Goal: Entertainment & Leisure: Consume media (video, audio)

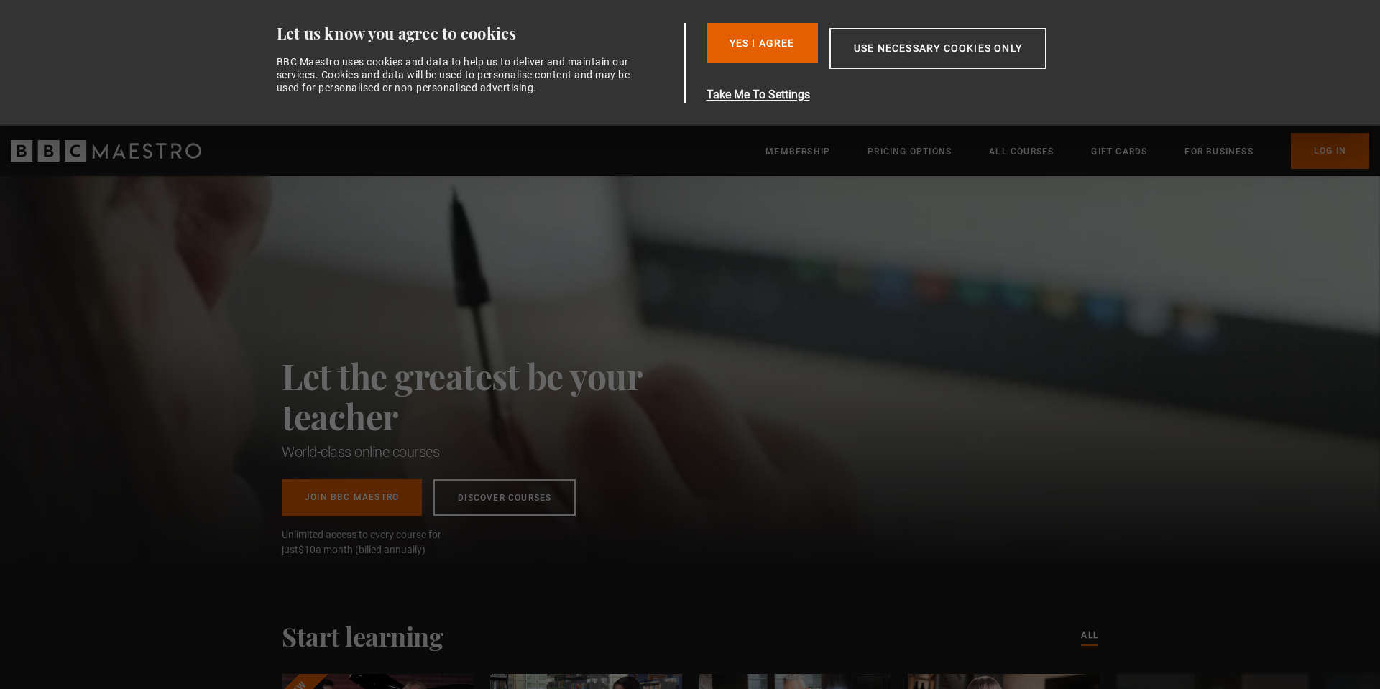
click at [771, 42] on button "Yes I Agree" at bounding box center [762, 43] width 111 height 40
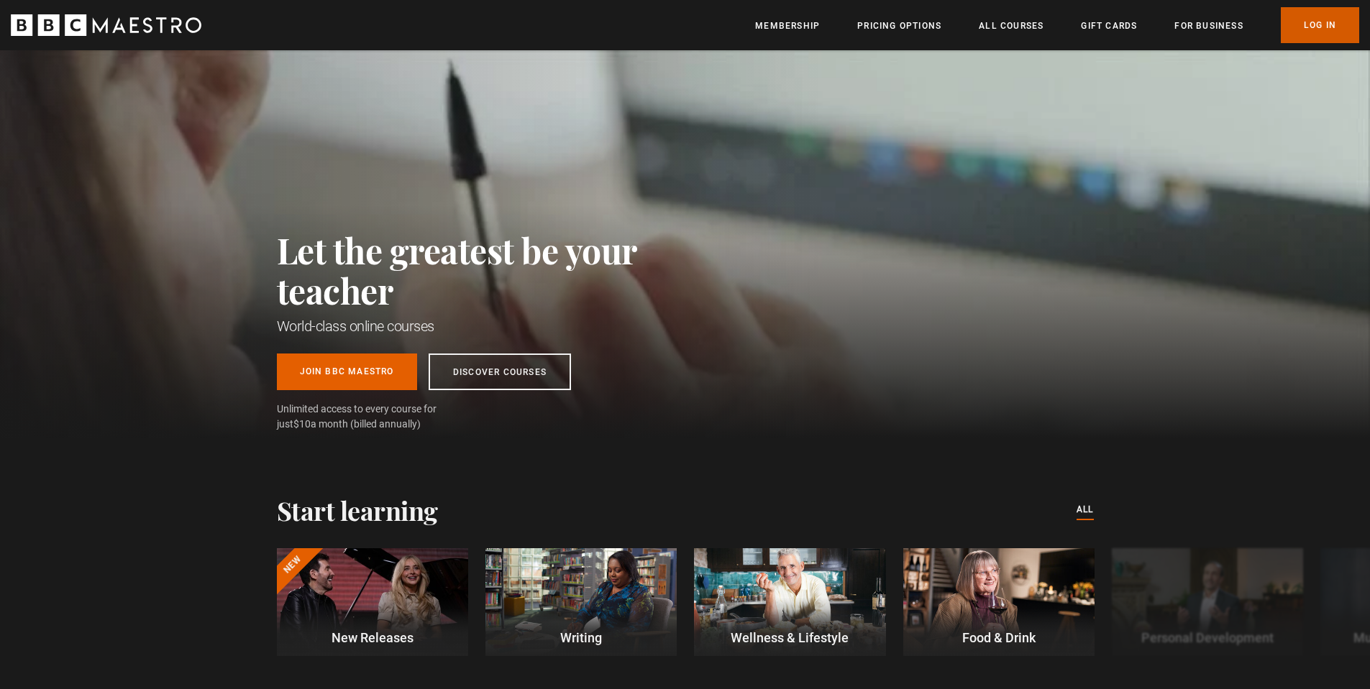
click at [1305, 36] on link "Log In" at bounding box center [1319, 25] width 78 height 36
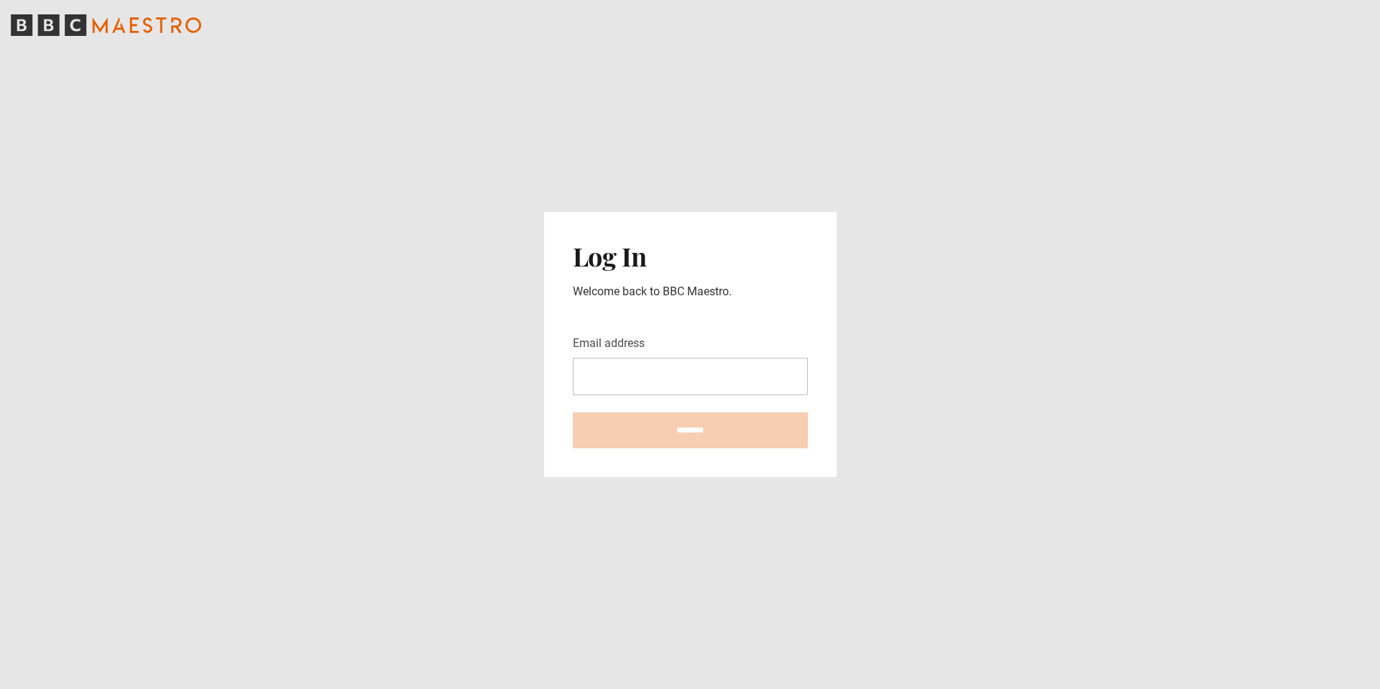
click at [714, 376] on input "Email address" at bounding box center [690, 376] width 235 height 37
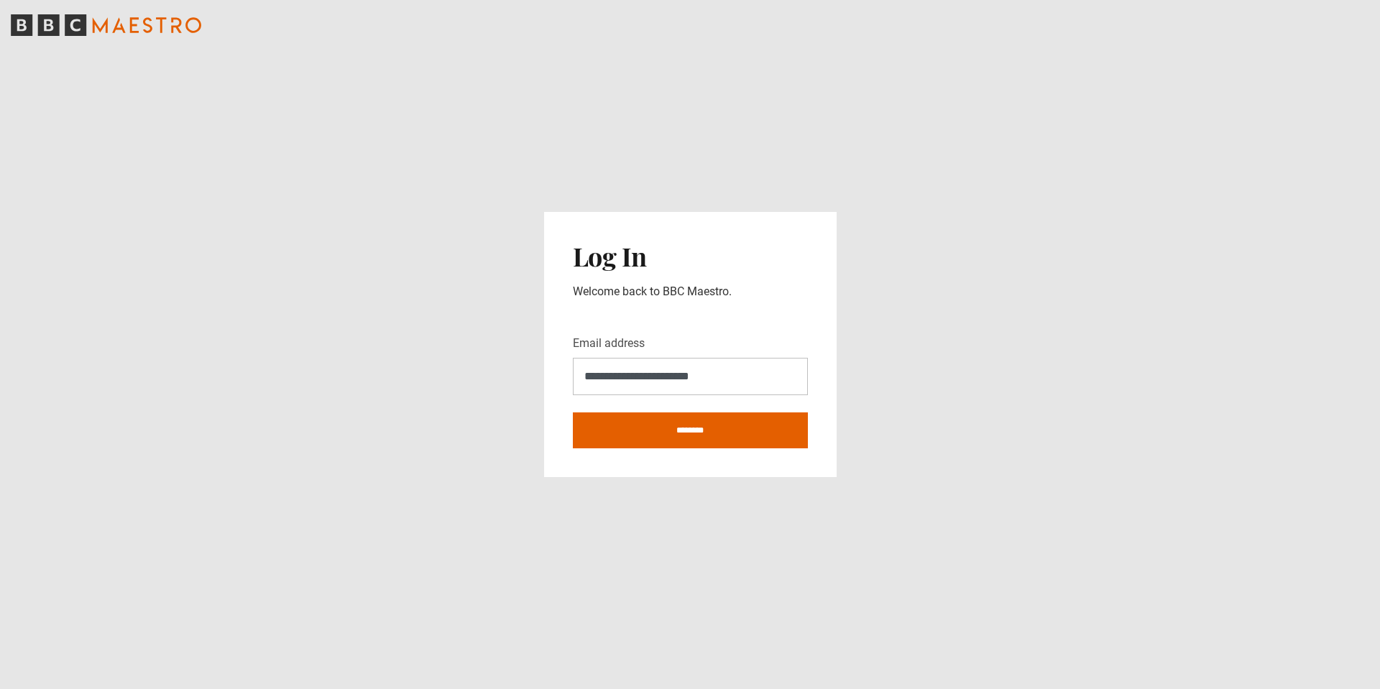
type input "**********"
click at [573, 413] on input "********" at bounding box center [690, 431] width 235 height 36
type input "**********"
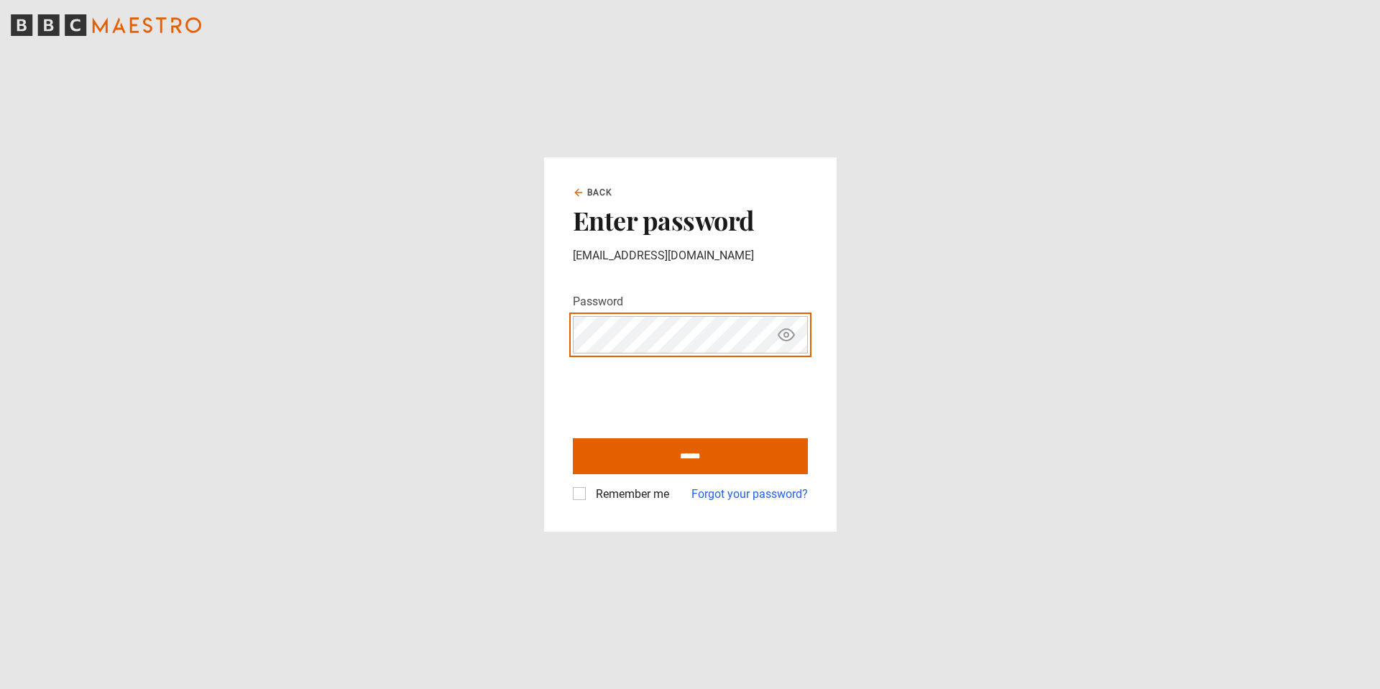
click at [573, 439] on input "******" at bounding box center [690, 457] width 235 height 36
type input "**********"
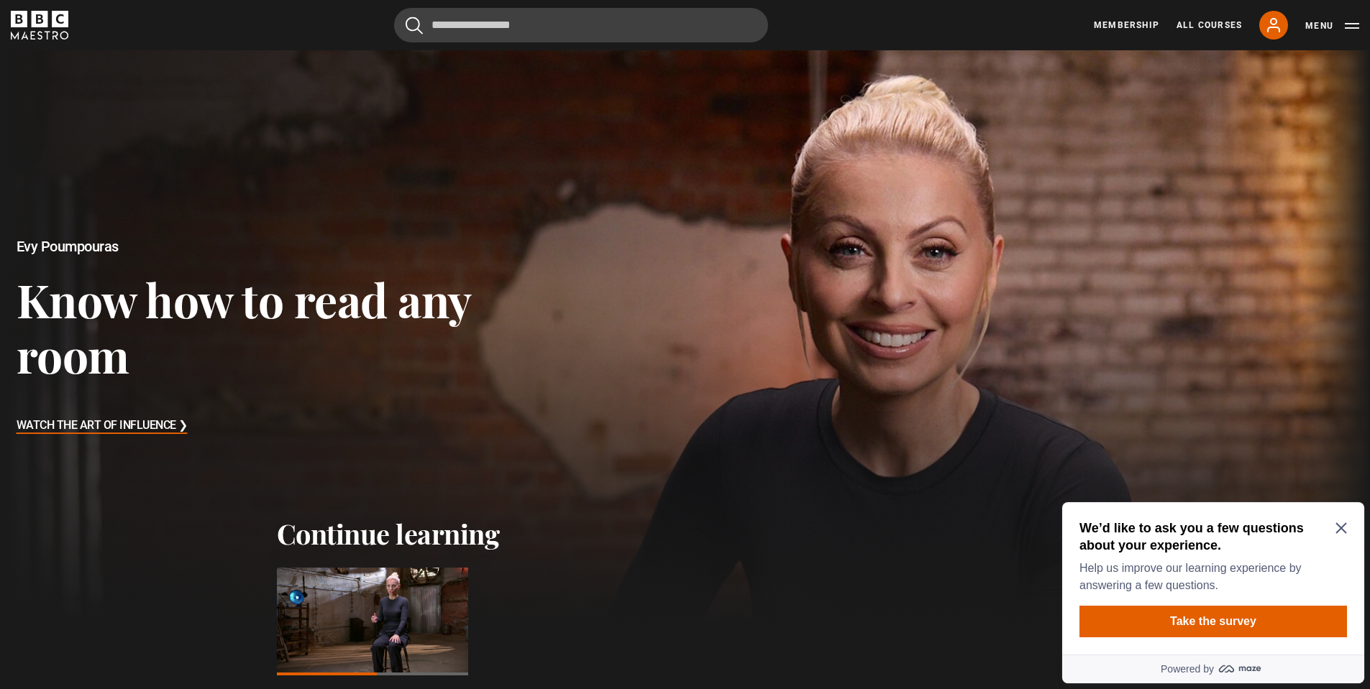
click at [1342, 527] on icon "Close Maze Prompt" at bounding box center [1340, 528] width 11 height 11
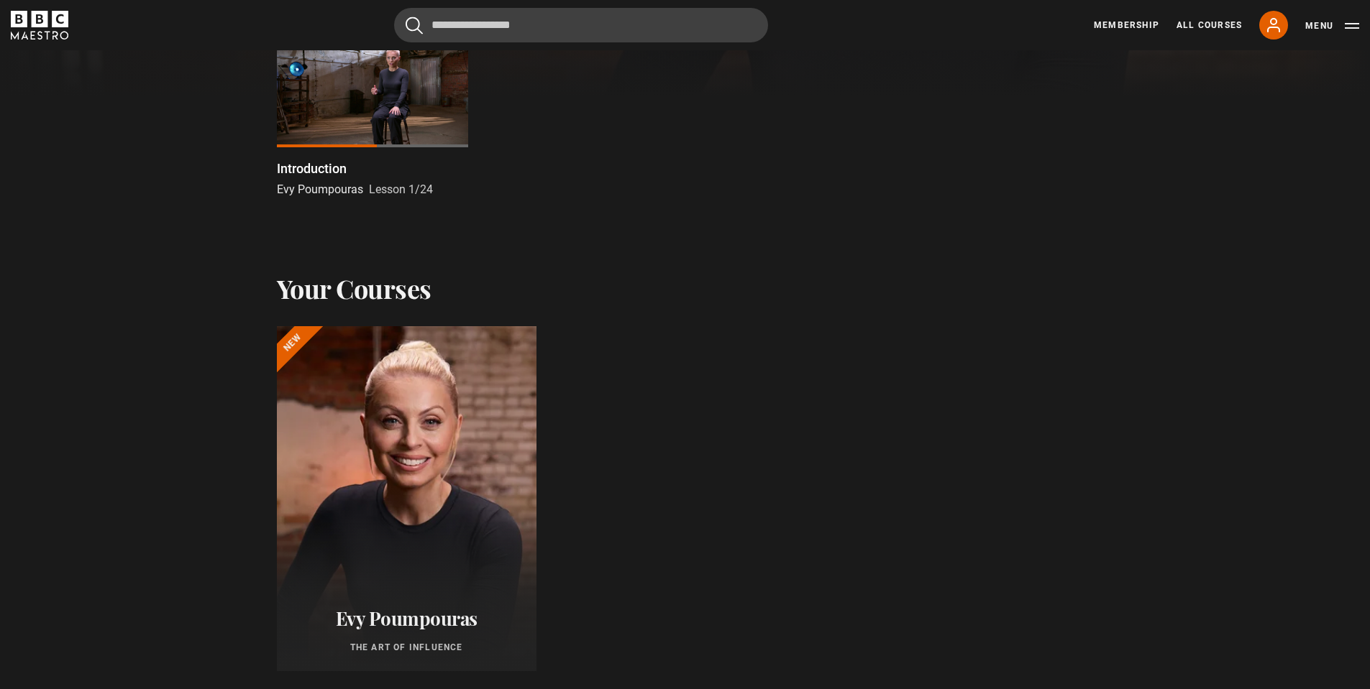
scroll to position [503, 0]
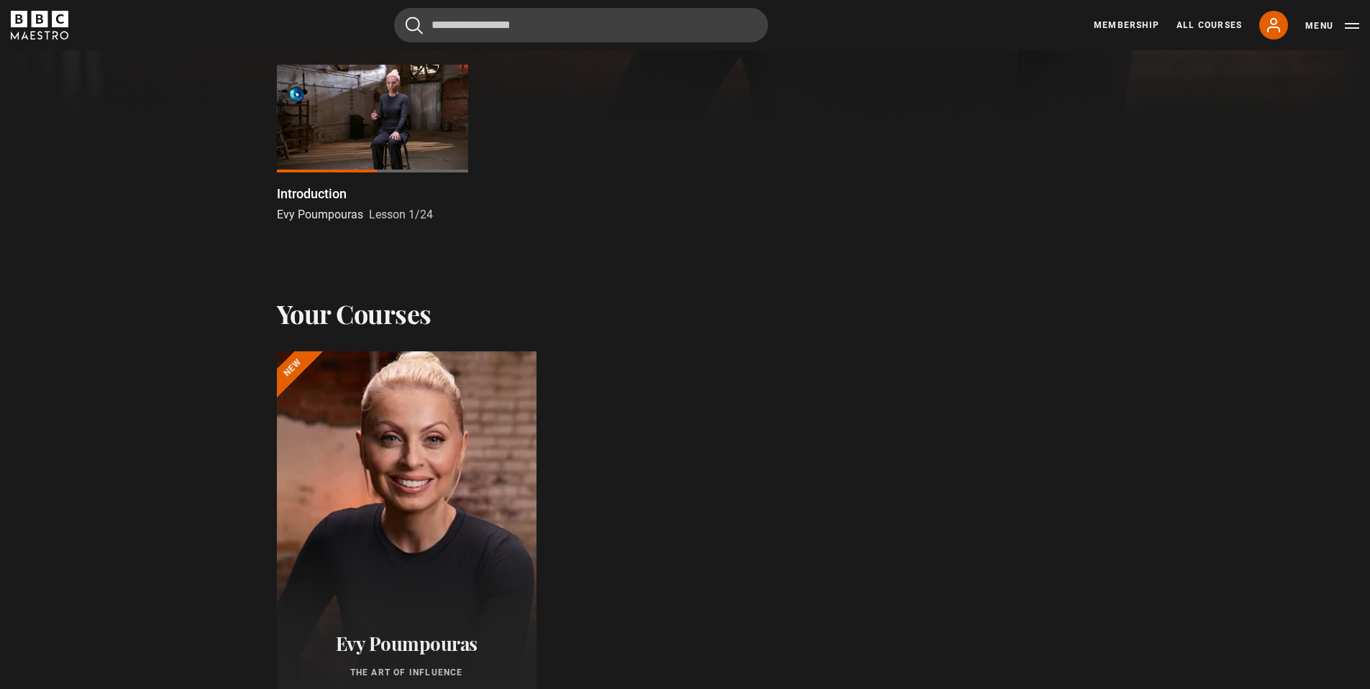
click at [454, 428] on div at bounding box center [405, 524] width 285 height 380
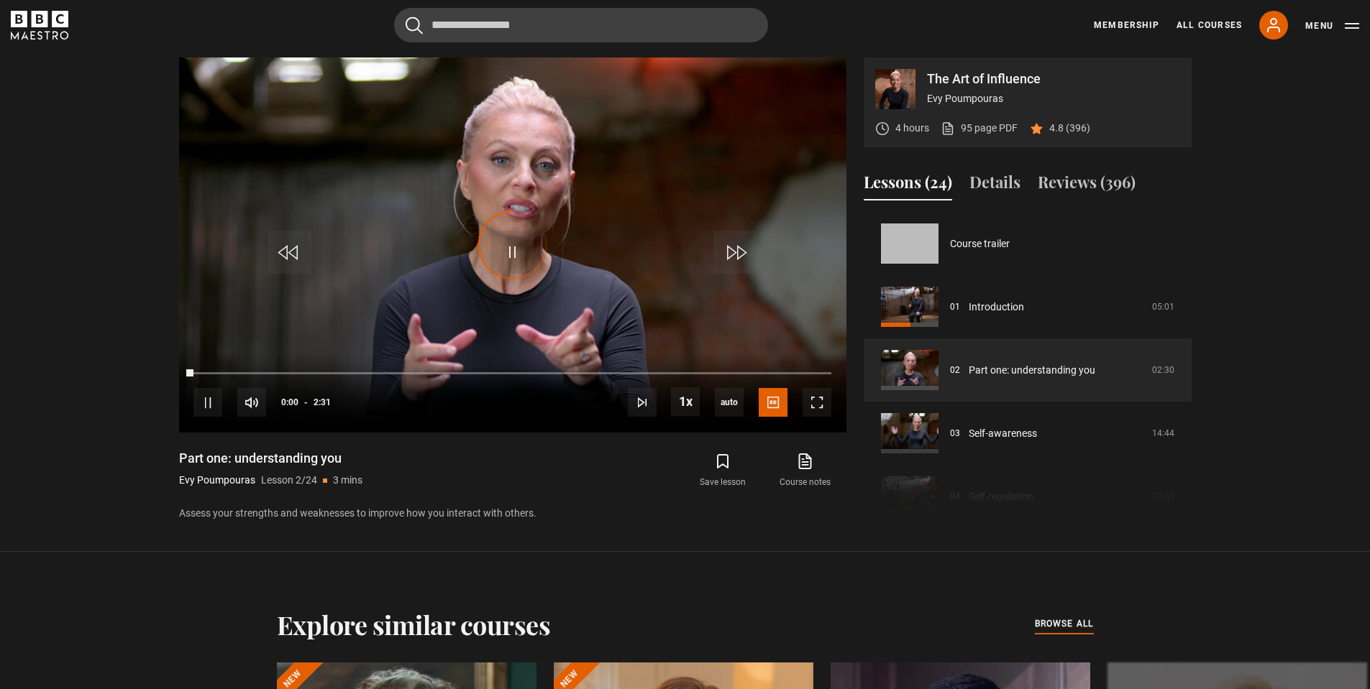
scroll to position [63, 0]
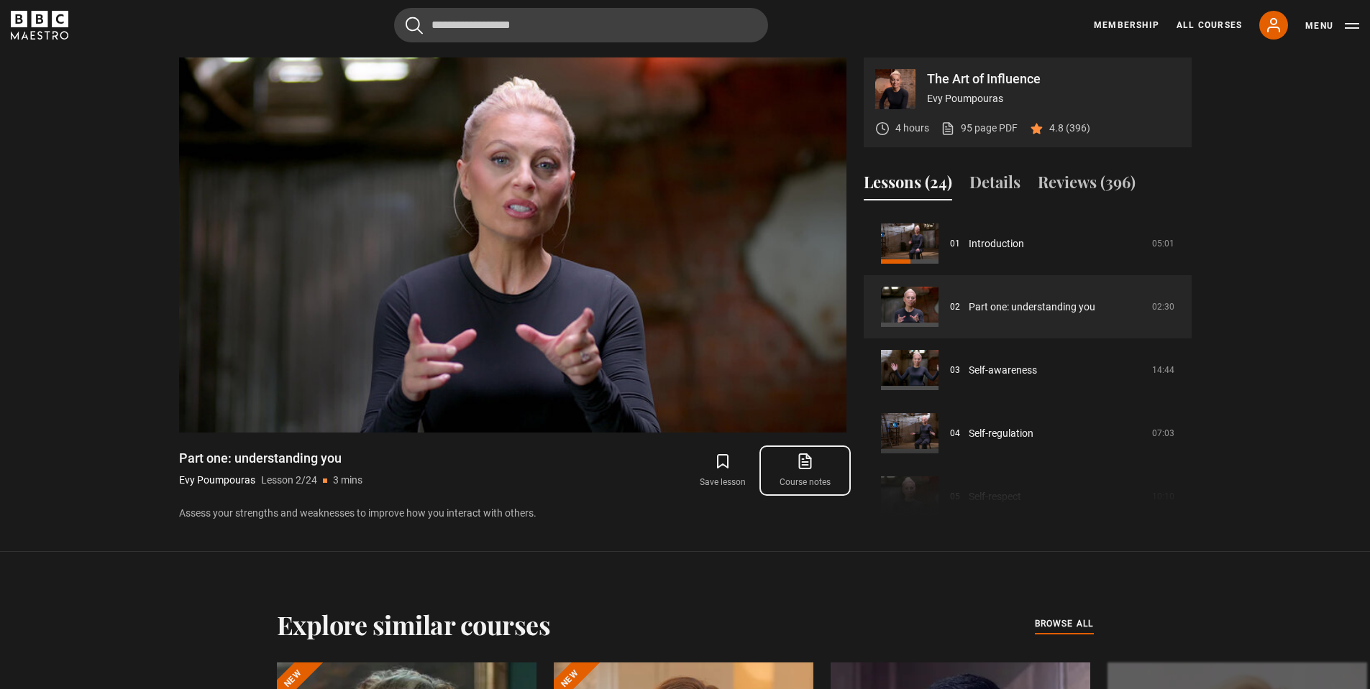
click at [807, 480] on link "Course notes opens in new tab" at bounding box center [805, 471] width 82 height 42
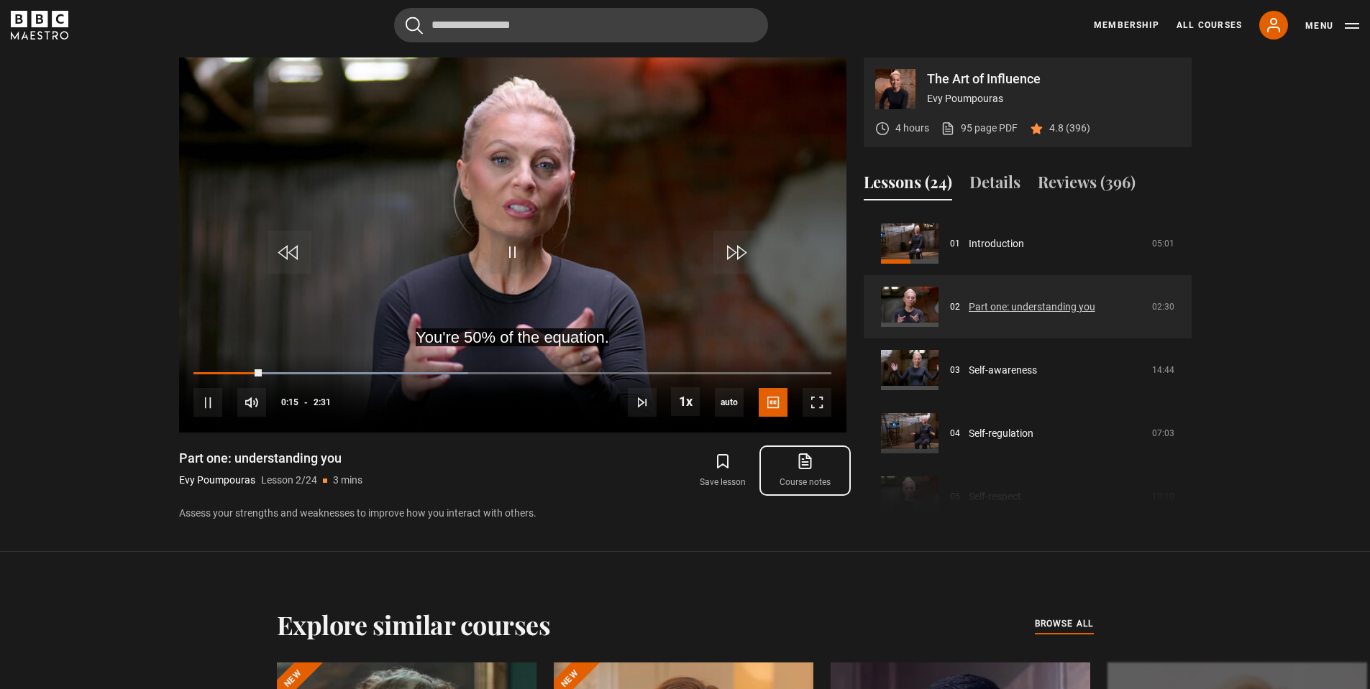
scroll to position [0, 0]
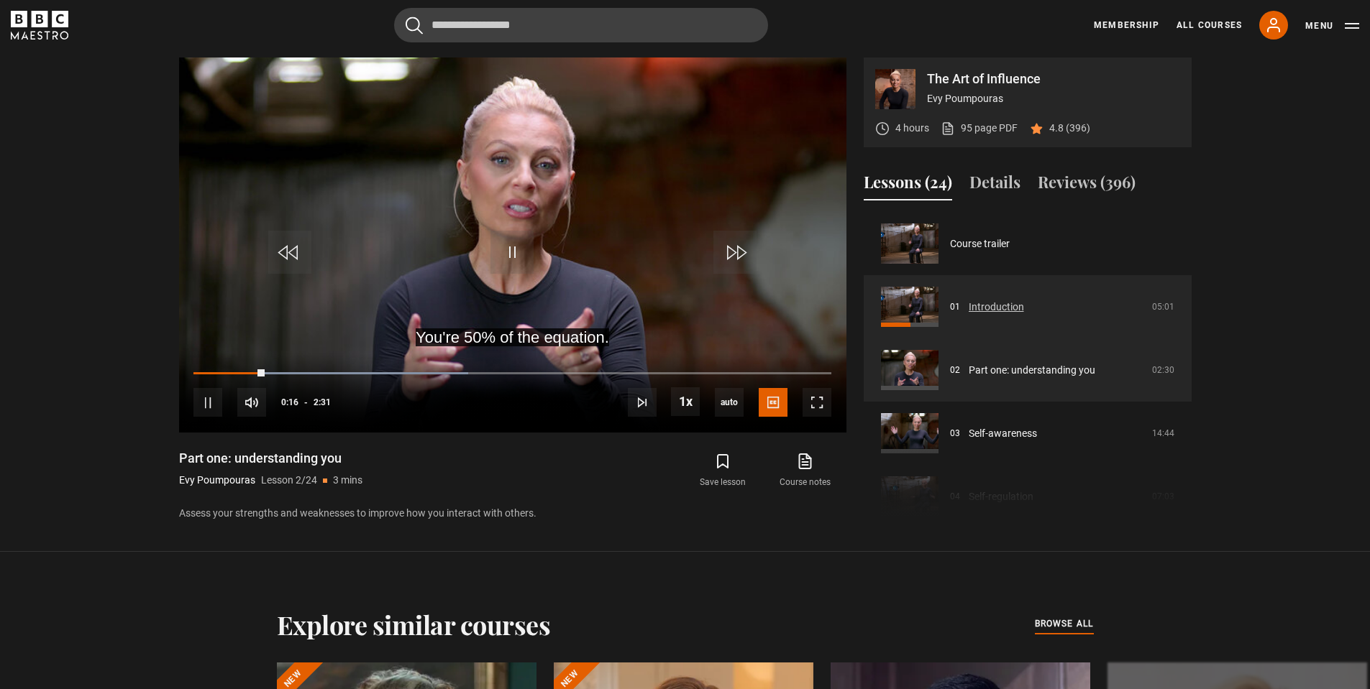
click at [1003, 303] on link "Introduction" at bounding box center [995, 307] width 55 height 15
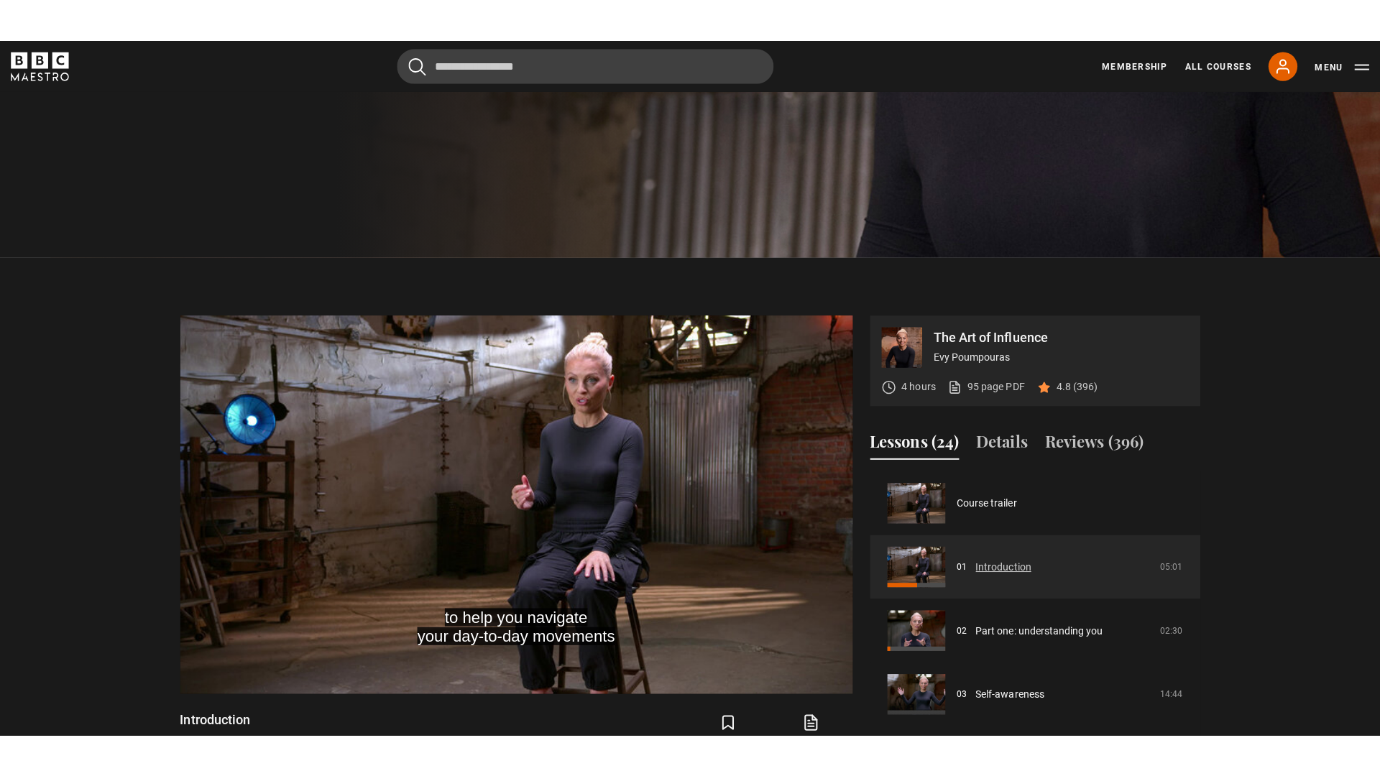
scroll to position [481, 0]
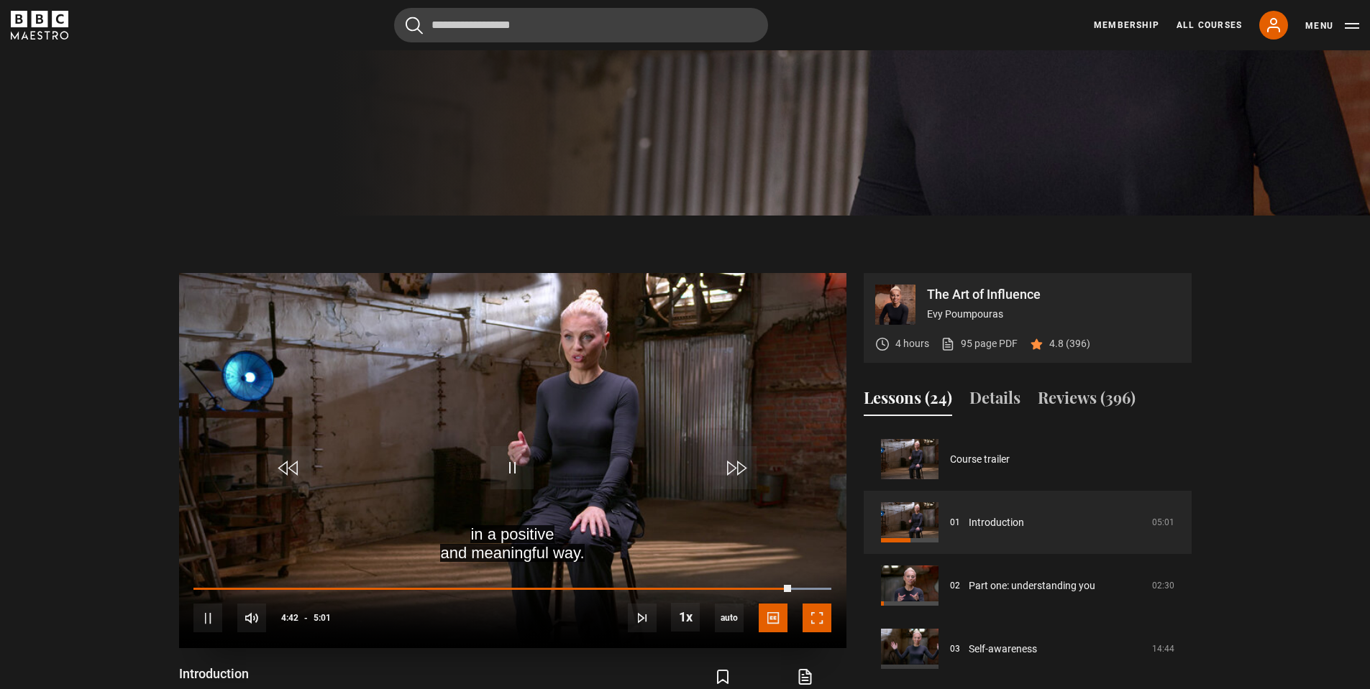
click at [820, 619] on span "Video Player" at bounding box center [816, 618] width 29 height 29
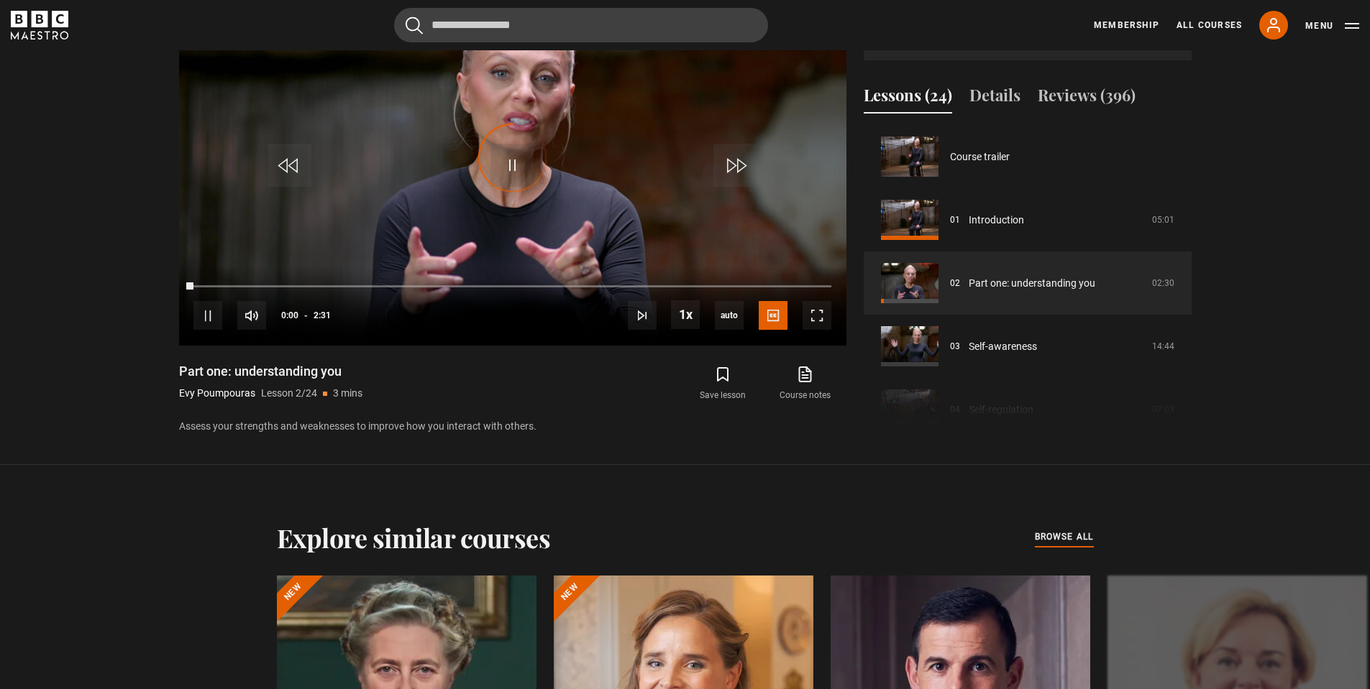
scroll to position [63, 0]
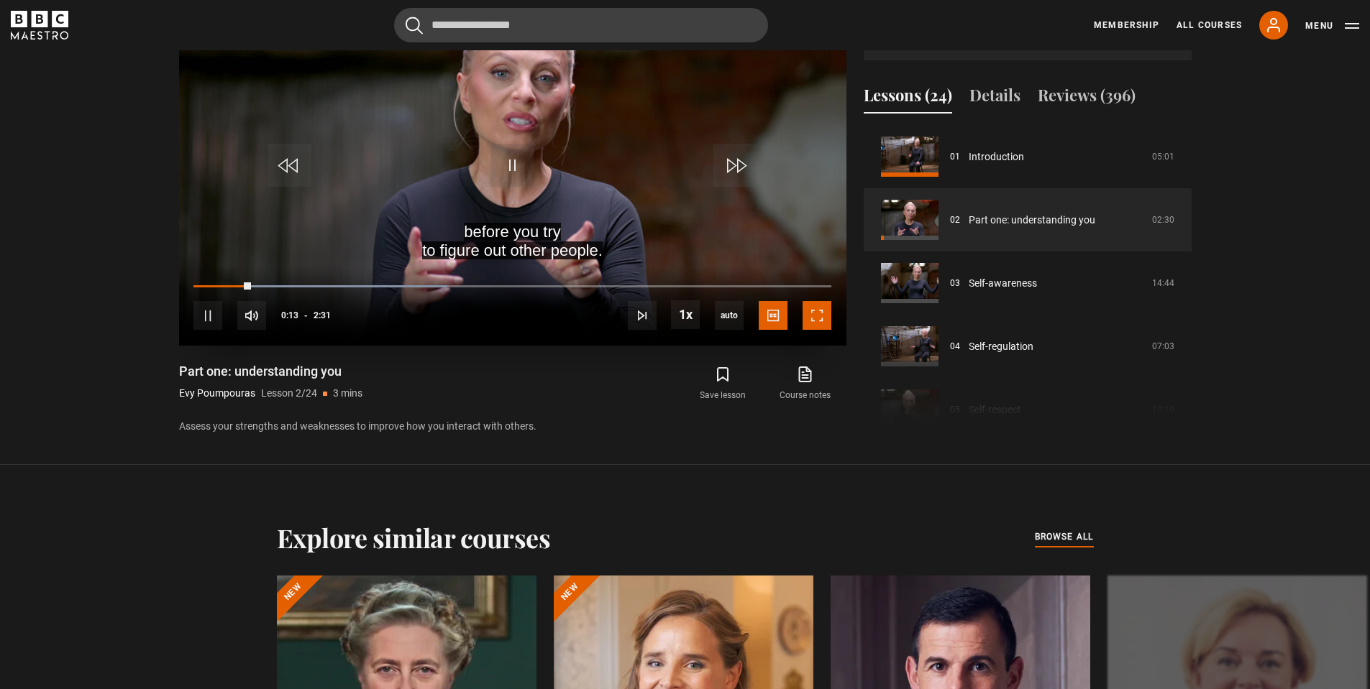
click at [818, 316] on span "Video Player" at bounding box center [816, 315] width 29 height 29
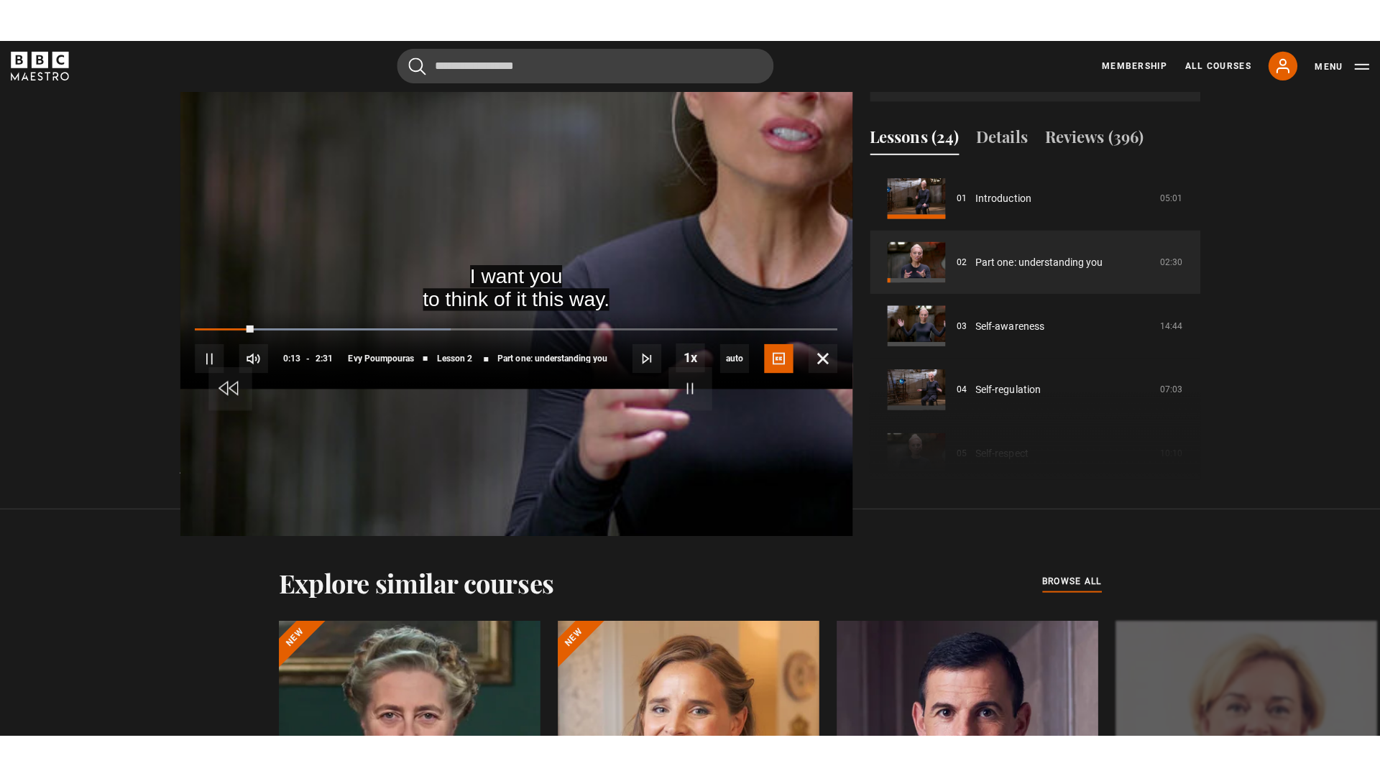
scroll to position [754, 0]
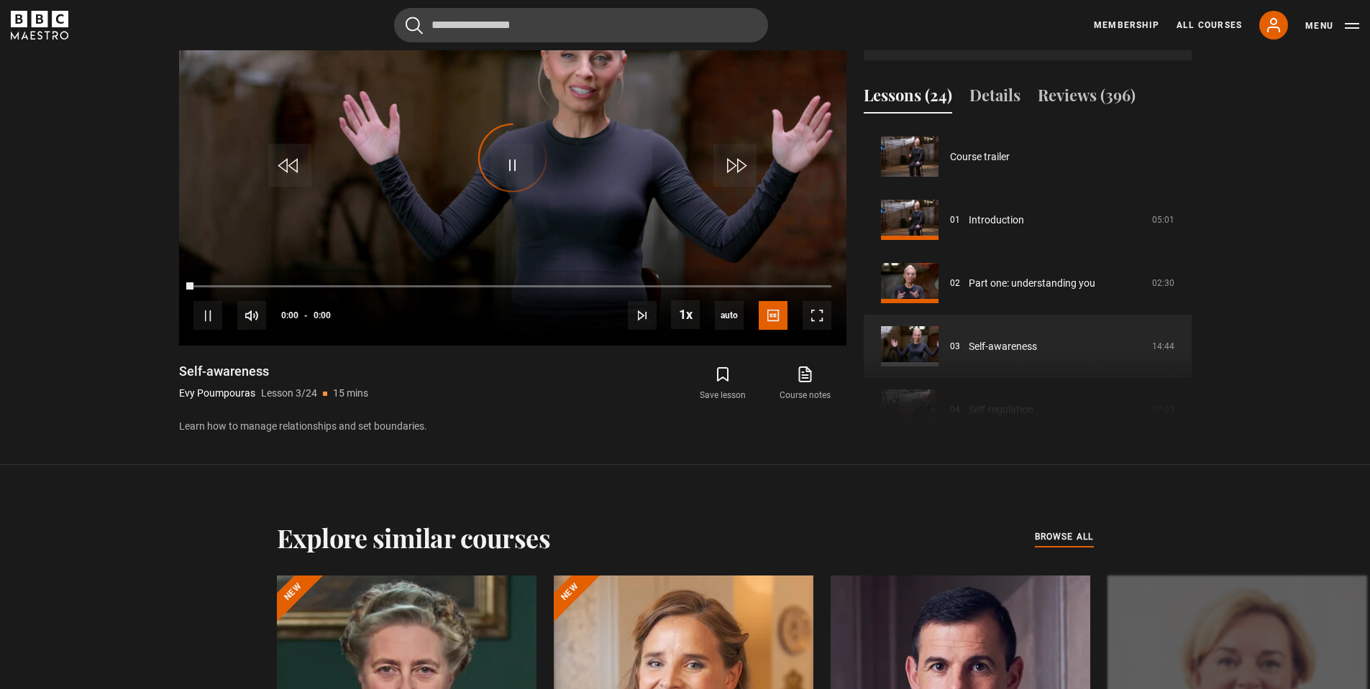
scroll to position [127, 0]
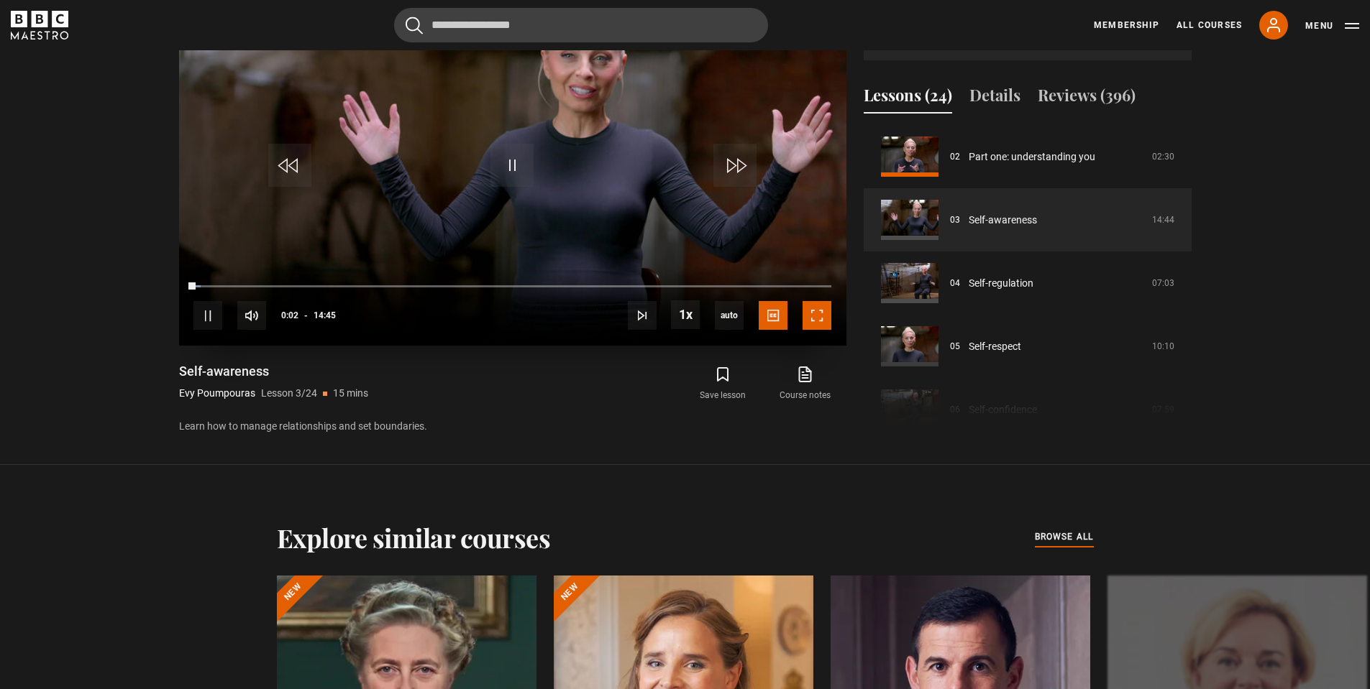
click at [818, 313] on span "Video Player" at bounding box center [816, 315] width 29 height 29
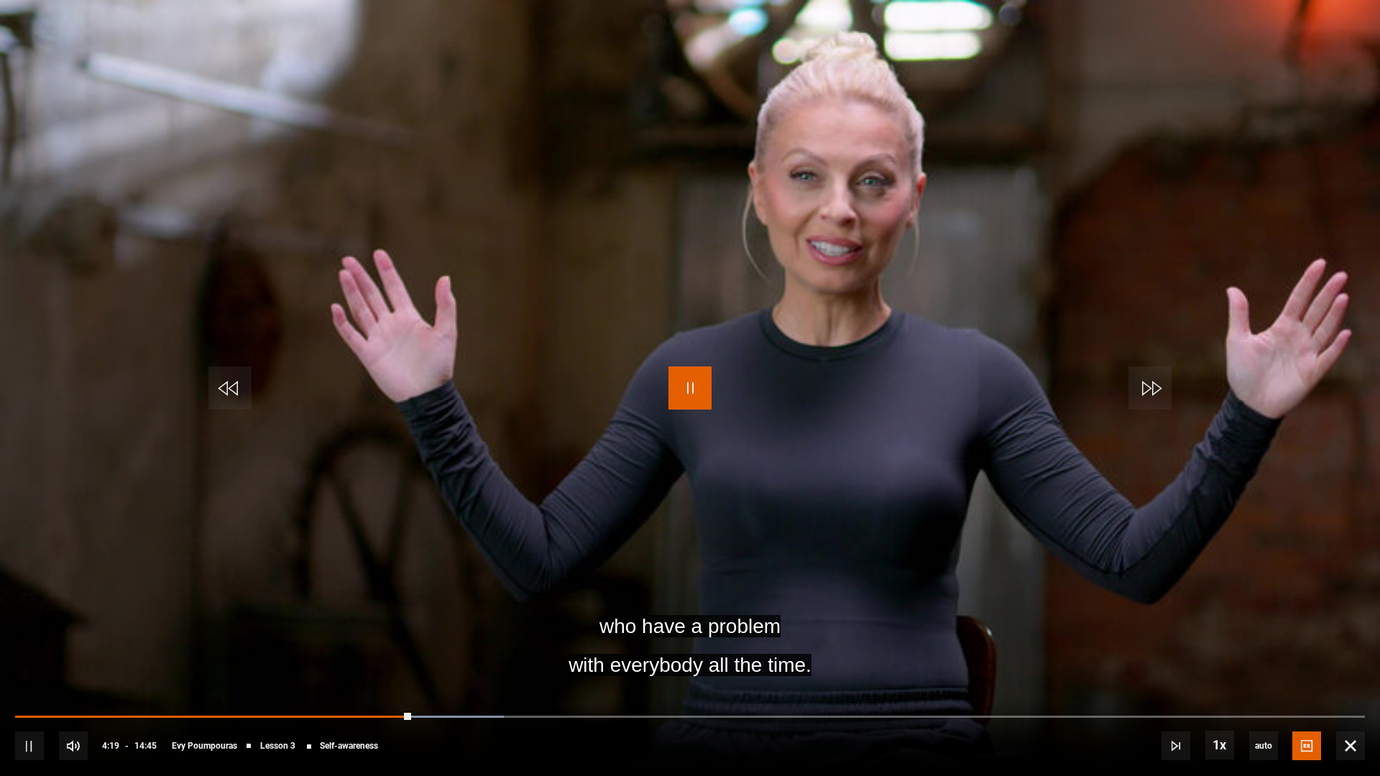
click at [700, 398] on span "Video Player" at bounding box center [690, 388] width 43 height 43
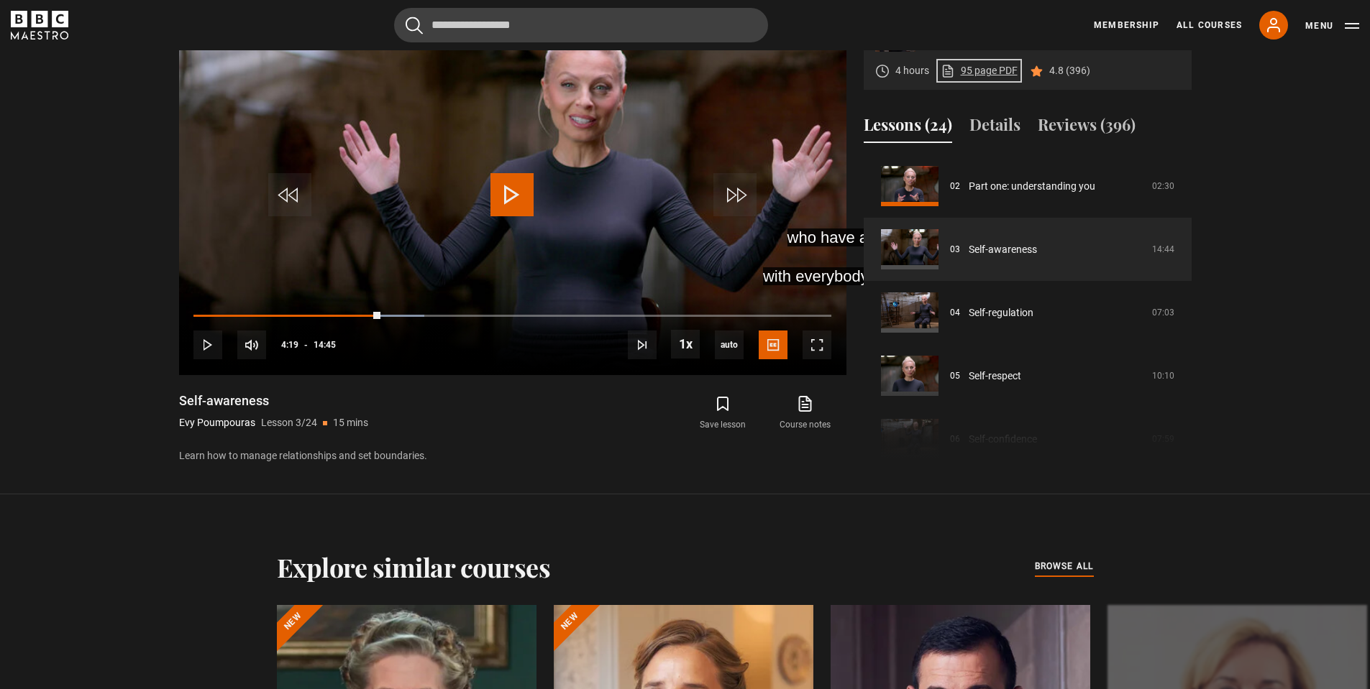
click at [993, 68] on link "95 page PDF (opens in new tab)" at bounding box center [978, 70] width 77 height 15
click at [810, 413] on link "Course notes opens in new tab" at bounding box center [805, 414] width 82 height 42
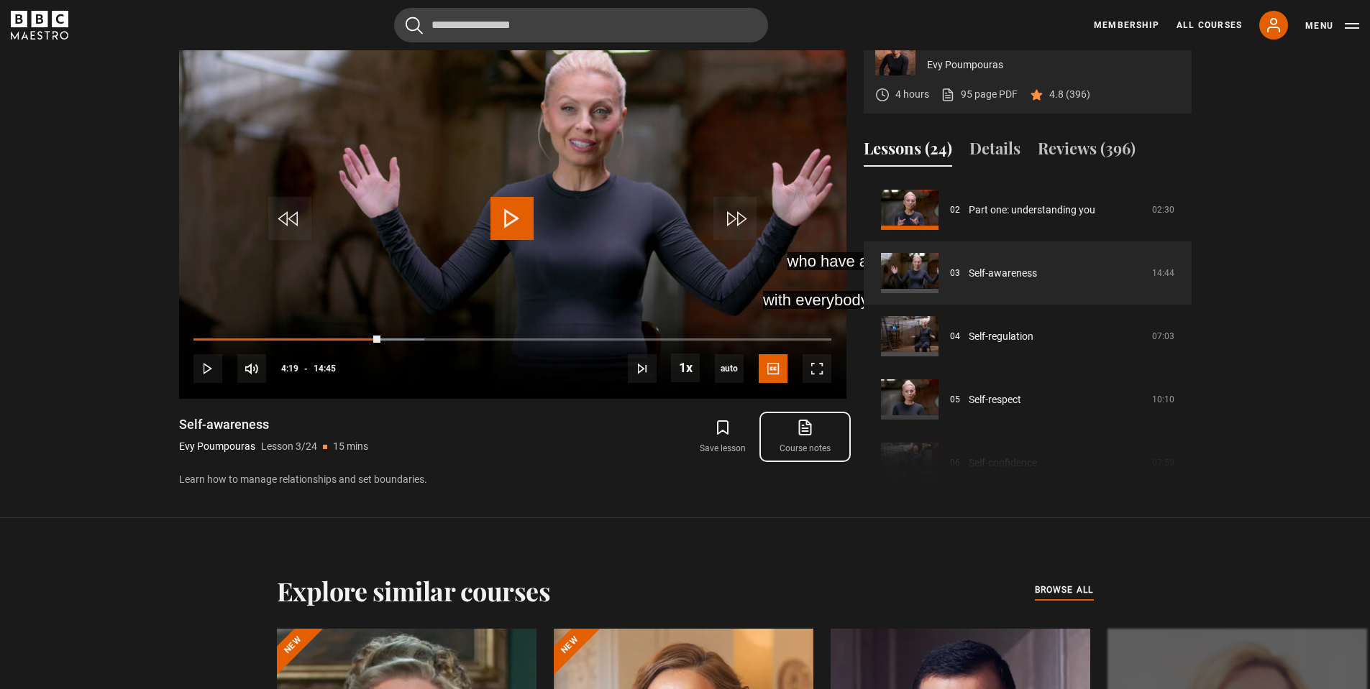
scroll to position [610, 0]
